Goal: Navigation & Orientation: Understand site structure

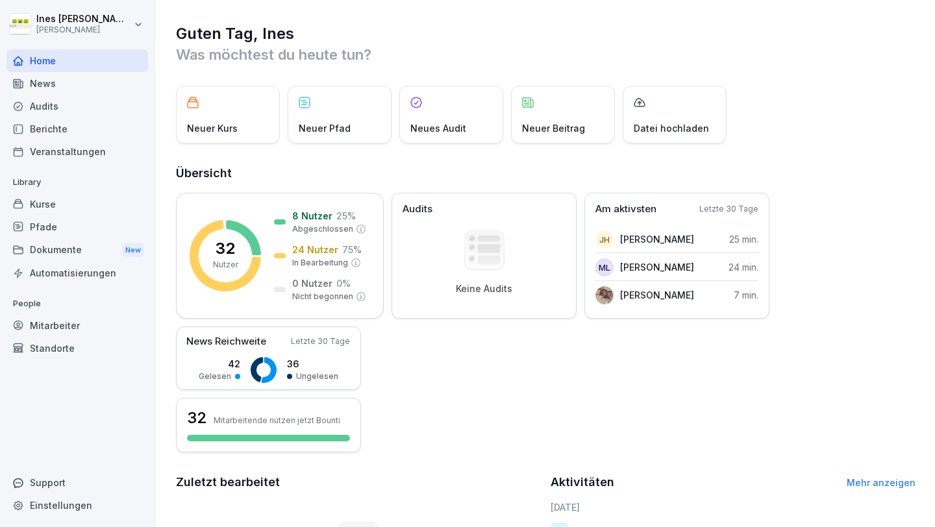
click at [79, 318] on div "Mitarbeiter" at bounding box center [76, 325] width 141 height 23
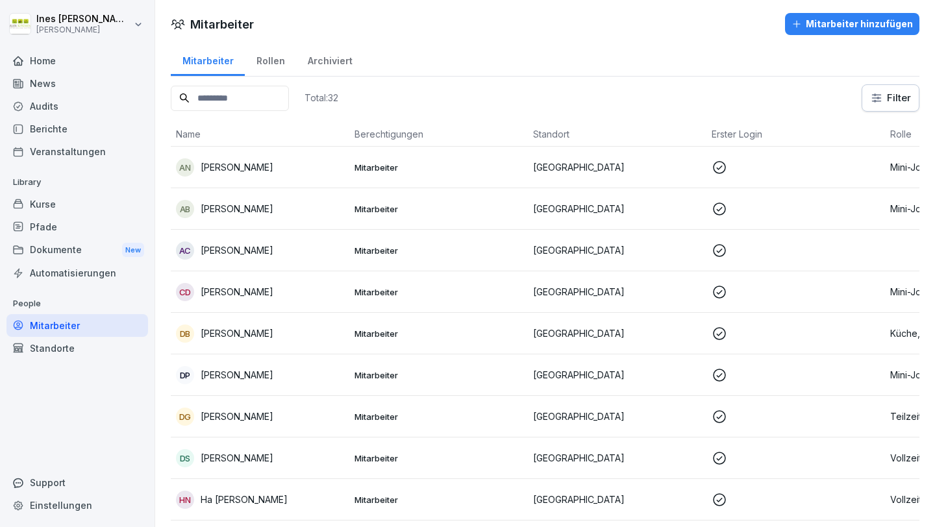
click at [286, 167] on div "AN [PERSON_NAME]" at bounding box center [260, 167] width 168 height 18
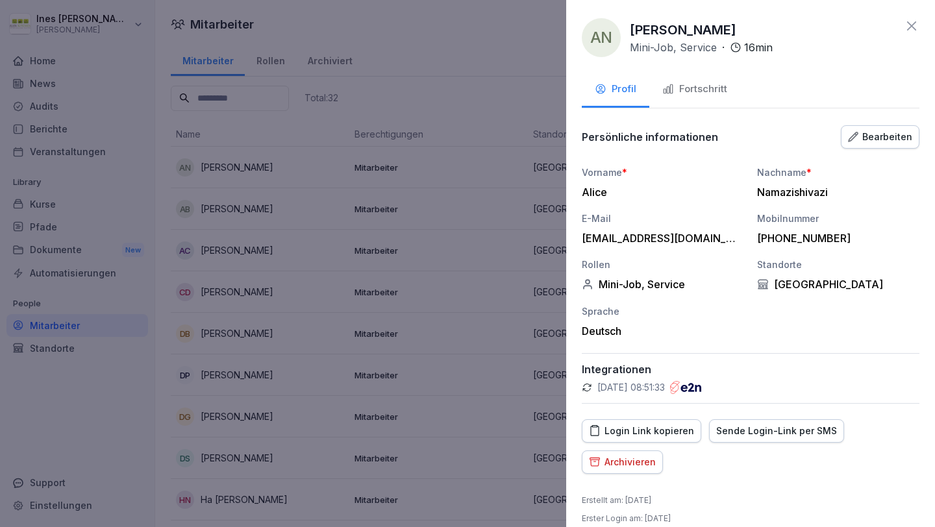
click at [691, 95] on div "Fortschritt" at bounding box center [694, 89] width 65 height 15
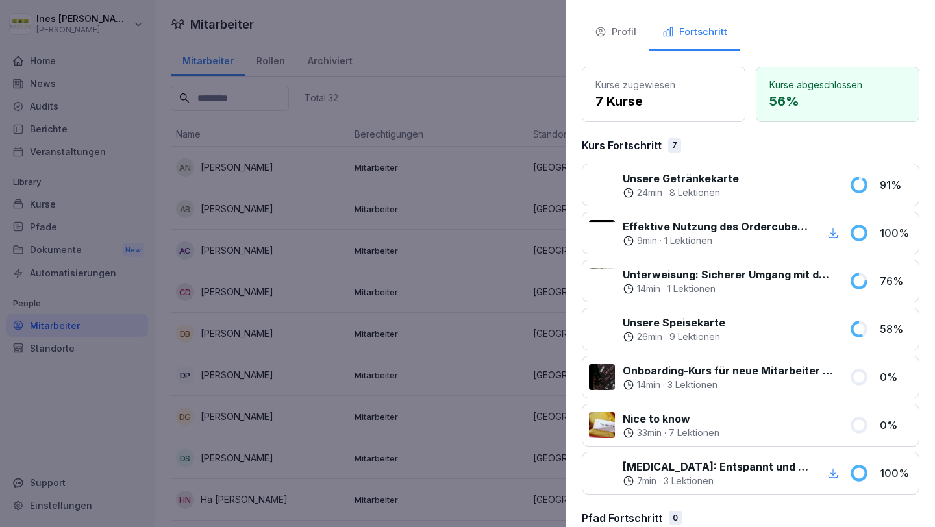
scroll to position [58, 0]
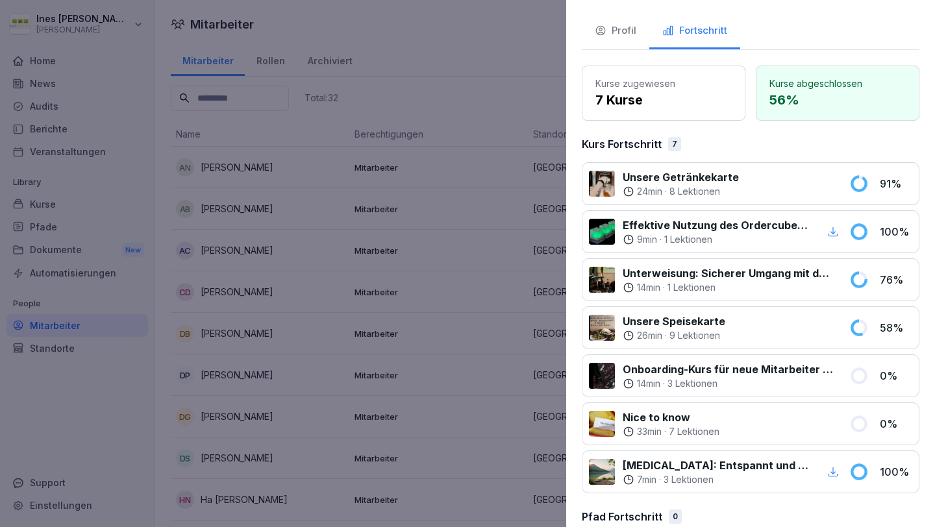
click at [497, 50] on div at bounding box center [467, 263] width 935 height 527
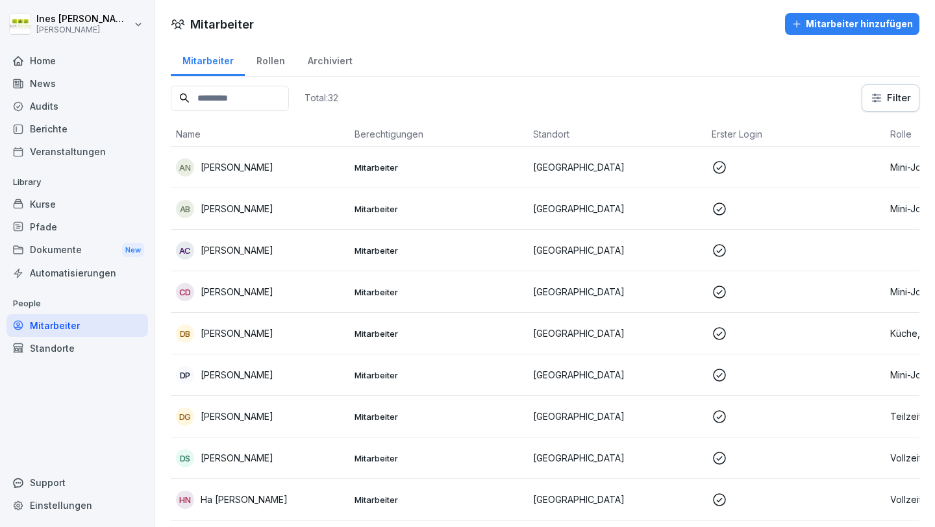
click at [127, 201] on div "Kurse" at bounding box center [76, 204] width 141 height 23
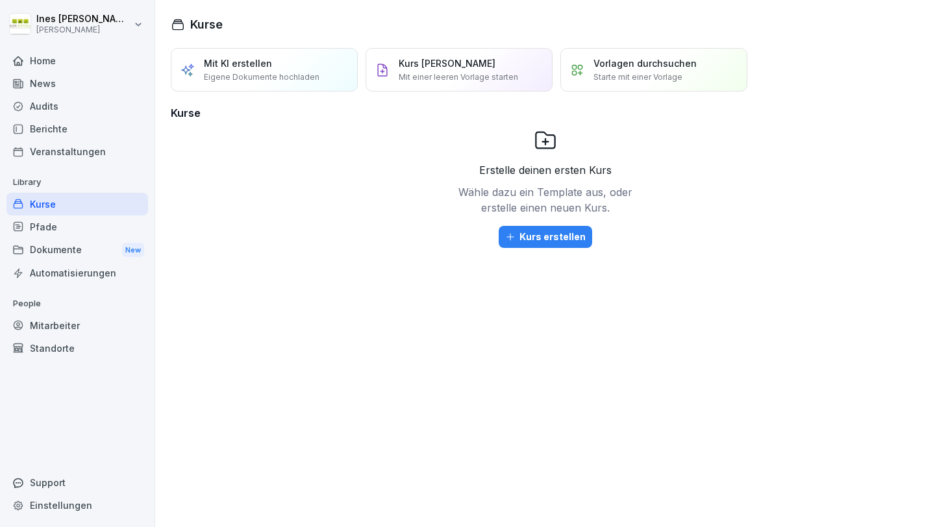
click at [122, 224] on div "Pfade" at bounding box center [76, 226] width 141 height 23
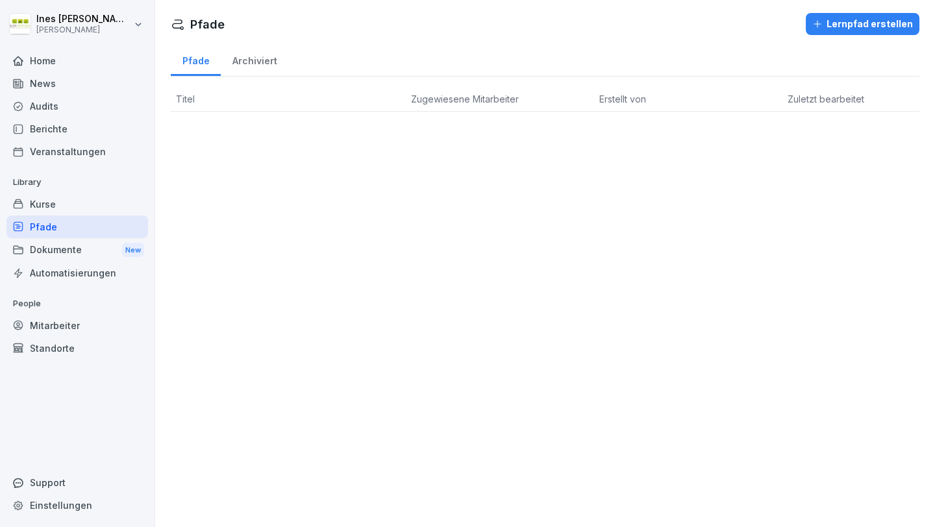
click at [92, 246] on div "Dokumente New" at bounding box center [76, 250] width 141 height 24
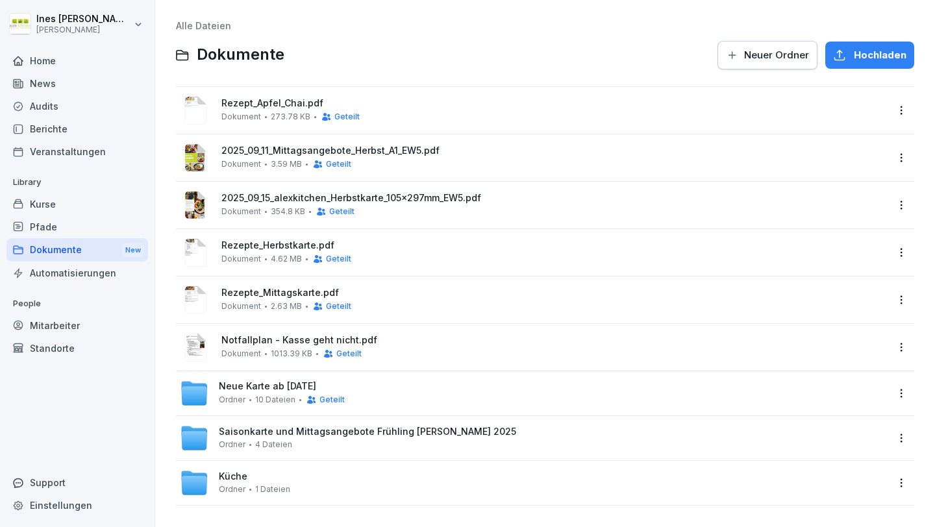
click at [124, 113] on div "Audits" at bounding box center [76, 106] width 141 height 23
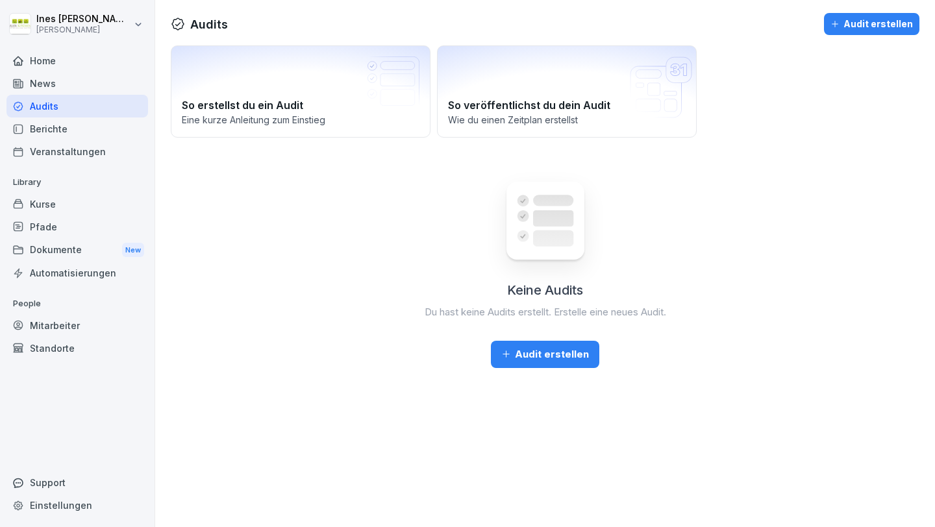
click at [131, 90] on div "News" at bounding box center [76, 83] width 141 height 23
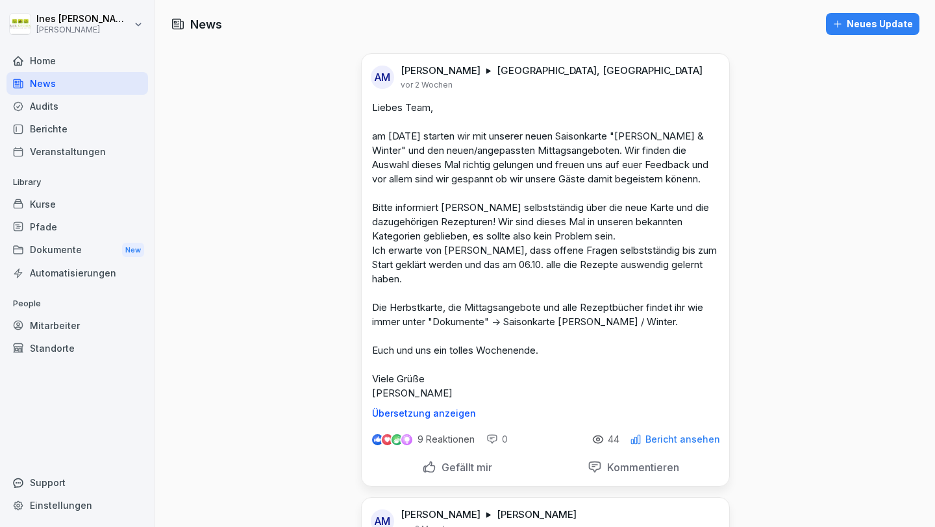
click at [98, 201] on div "Kurse" at bounding box center [76, 204] width 141 height 23
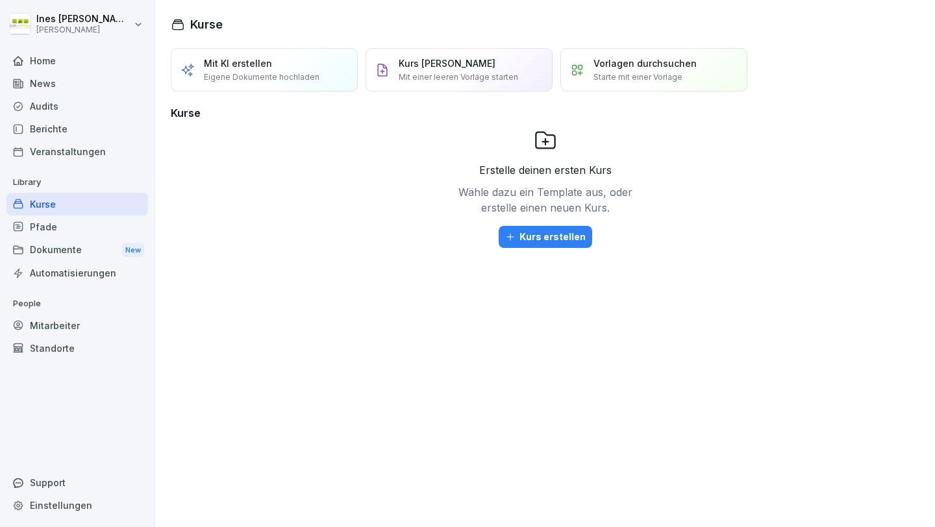
click at [181, 111] on h3 "Kurse" at bounding box center [545, 113] width 748 height 16
click at [214, 32] on h1 "Kurse" at bounding box center [206, 25] width 32 height 18
